Goal: Information Seeking & Learning: Learn about a topic

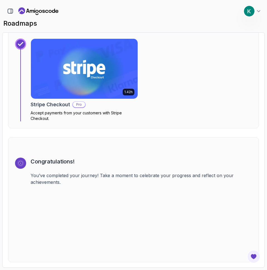
scroll to position [1785, 0]
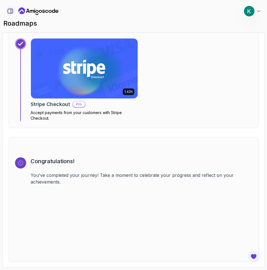
click at [11, 11] on icon "button" at bounding box center [10, 11] width 6 height 6
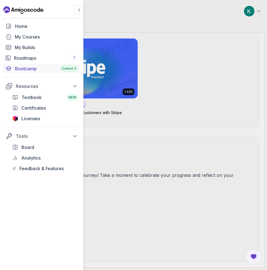
click at [29, 72] on div "Bootcamp Cohort 3" at bounding box center [46, 68] width 63 height 7
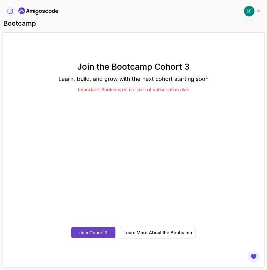
click at [11, 11] on icon "button" at bounding box center [11, 11] width 0 height 4
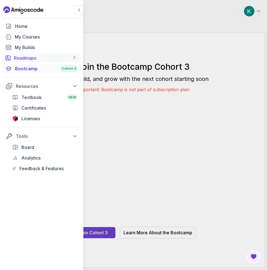
click at [23, 59] on div "Roadmaps 7" at bounding box center [46, 58] width 64 height 7
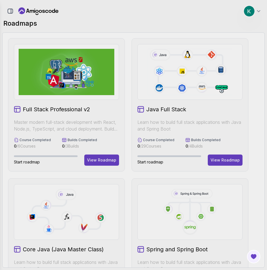
click at [82, 35] on div "Full Stack Professional v2 Master modern full-stack development with React, Nod…" at bounding box center [133, 149] width 263 height 235
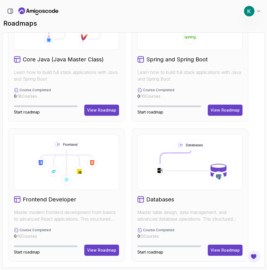
scroll to position [327, 0]
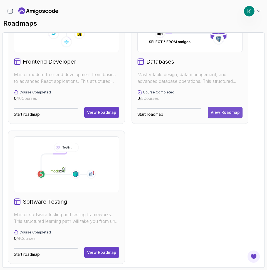
click at [221, 109] on div "View Roadmap" at bounding box center [225, 112] width 29 height 6
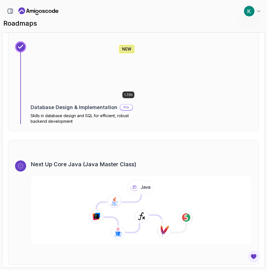
scroll to position [1115, 0]
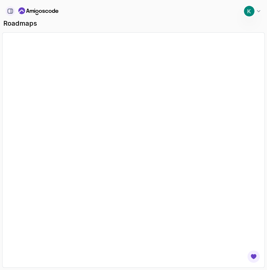
click at [10, 14] on button "button" at bounding box center [10, 10] width 9 height 9
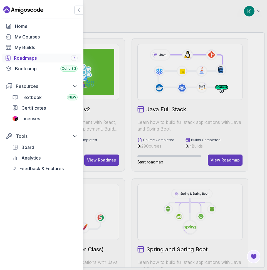
drag, startPoint x: 146, startPoint y: 168, endPoint x: 147, endPoint y: 172, distance: 3.4
click at [146, 168] on div "Home My Courses My Builds Roadmaps 7 Bootcamp Cohort 3 Resources Textbook NEW C…" at bounding box center [133, 135] width 267 height 270
click at [77, 10] on icon "button" at bounding box center [79, 10] width 6 height 6
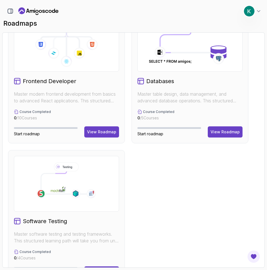
scroll to position [329, 0]
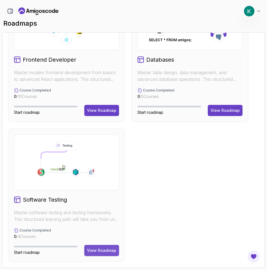
click at [100, 248] on div "View Roadmap" at bounding box center [101, 250] width 29 height 6
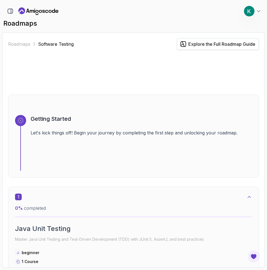
click at [202, 43] on div "Explore the Full Roadmap Guide" at bounding box center [222, 44] width 67 height 7
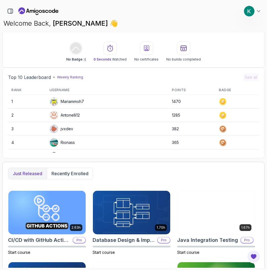
scroll to position [212, 0]
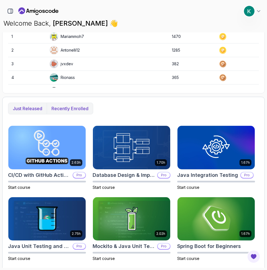
click at [63, 110] on p "Recently enrolled" at bounding box center [70, 108] width 37 height 7
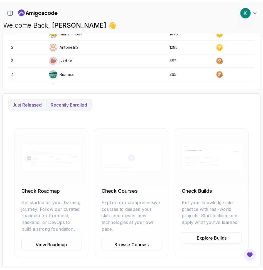
scroll to position [220, 0]
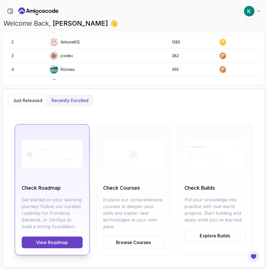
click at [51, 251] on div "Check Roadmap Get started on your learning journey! Follow our curated roadmap …" at bounding box center [52, 189] width 75 height 131
click at [50, 239] on link "View Roadmap" at bounding box center [52, 242] width 61 height 12
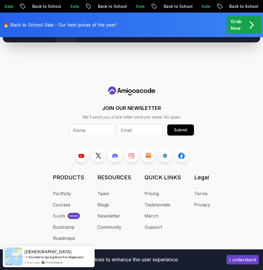
scroll to position [818, 0]
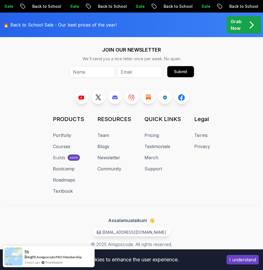
click at [58, 157] on div "Builds" at bounding box center [59, 157] width 13 height 7
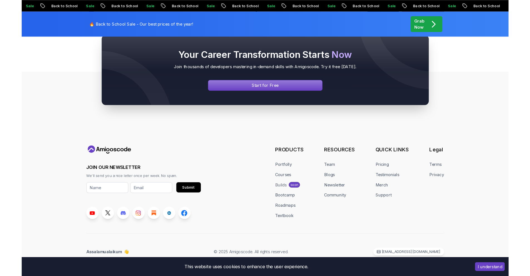
scroll to position [591, 0]
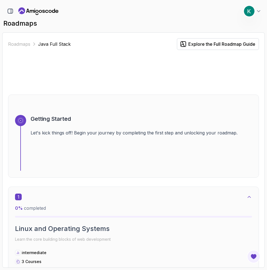
scroll to position [2183, 0]
